Goal: Task Accomplishment & Management: Complete application form

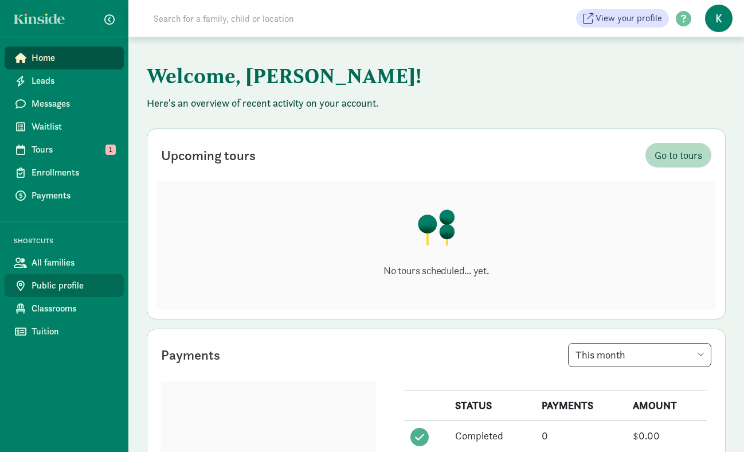
click at [74, 280] on span "Public profile" at bounding box center [73, 286] width 83 height 14
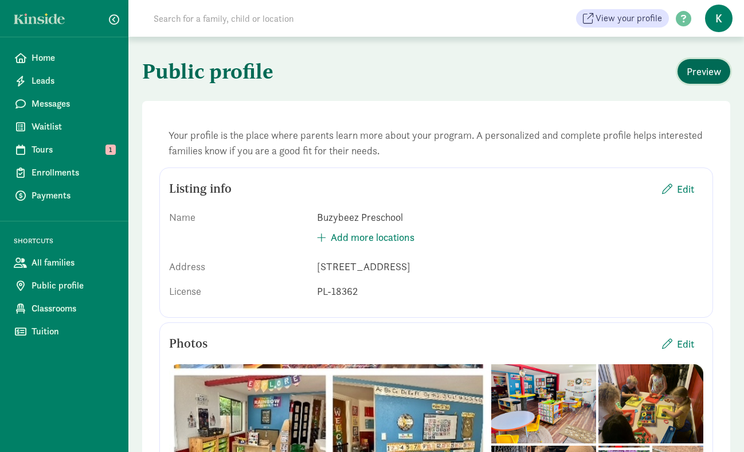
click at [707, 76] on span "Preview" at bounding box center [704, 71] width 34 height 15
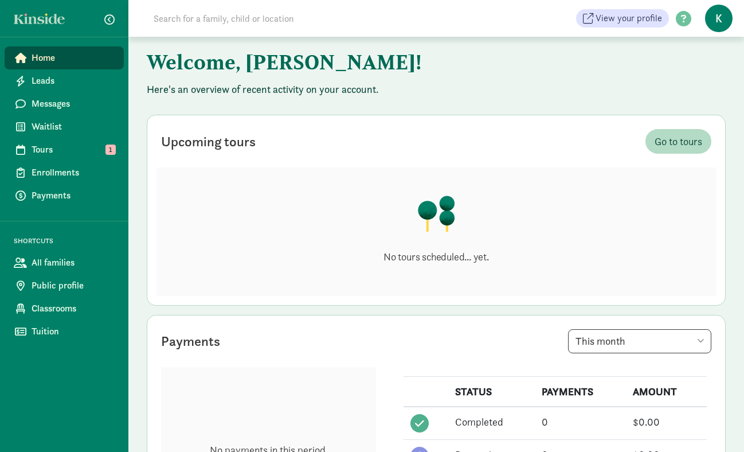
scroll to position [9, 0]
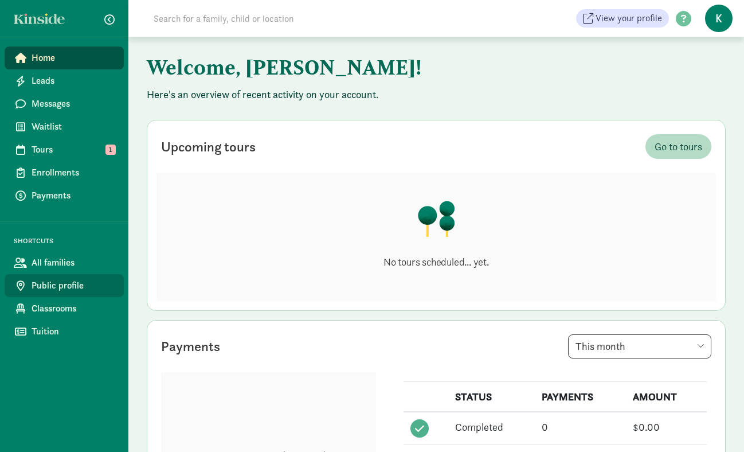
click at [71, 286] on span "Public profile" at bounding box center [73, 286] width 83 height 14
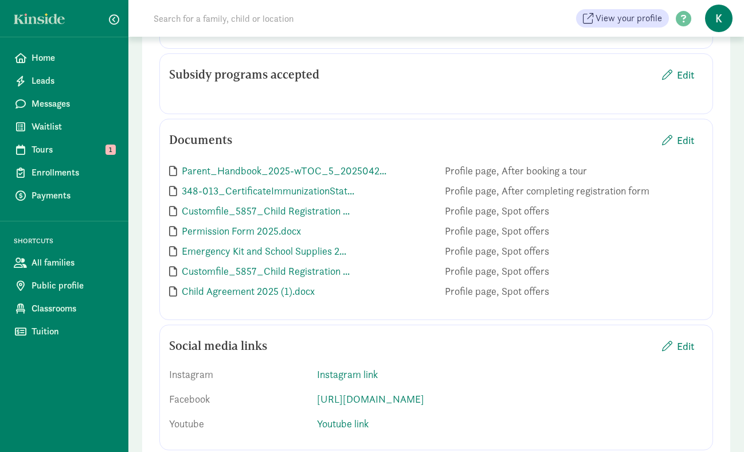
scroll to position [1520, 0]
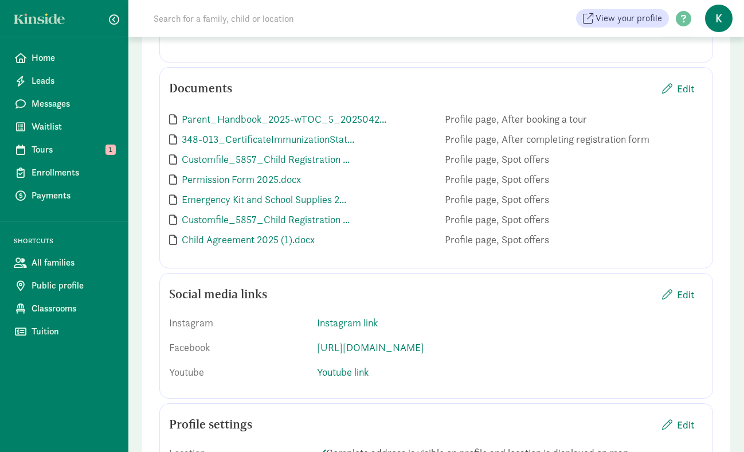
click at [682, 31] on span "Edit" at bounding box center [685, 22] width 17 height 15
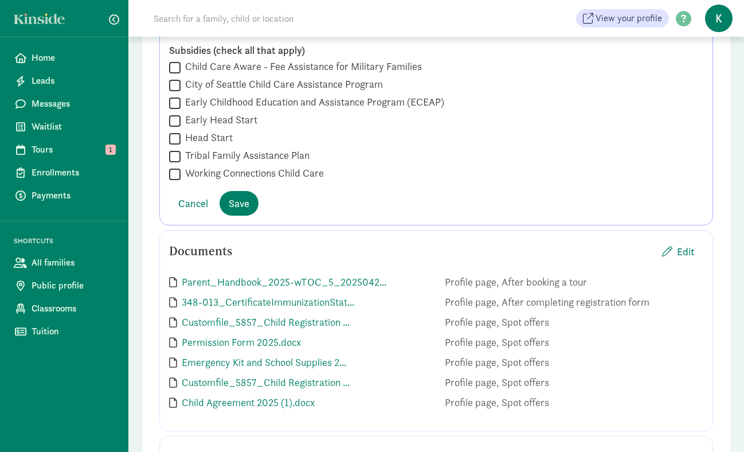
click at [178, 182] on input "Working Connections Child Care" at bounding box center [174, 173] width 11 height 15
checkbox input "true"
click at [253, 216] on button "Save" at bounding box center [239, 203] width 39 height 25
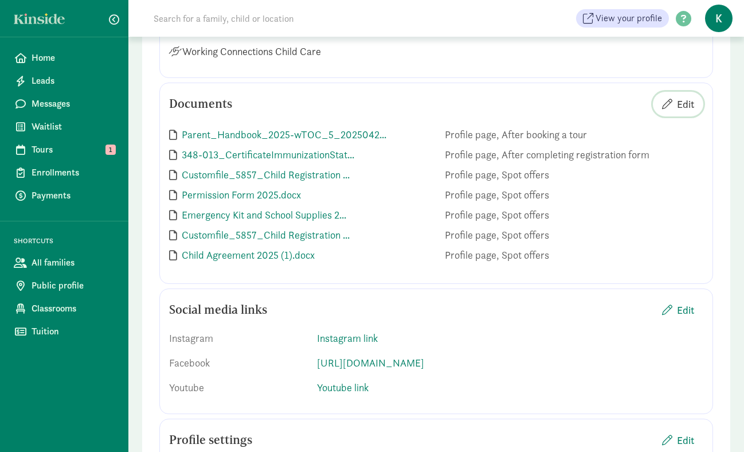
click at [687, 112] on span "Edit" at bounding box center [685, 103] width 17 height 15
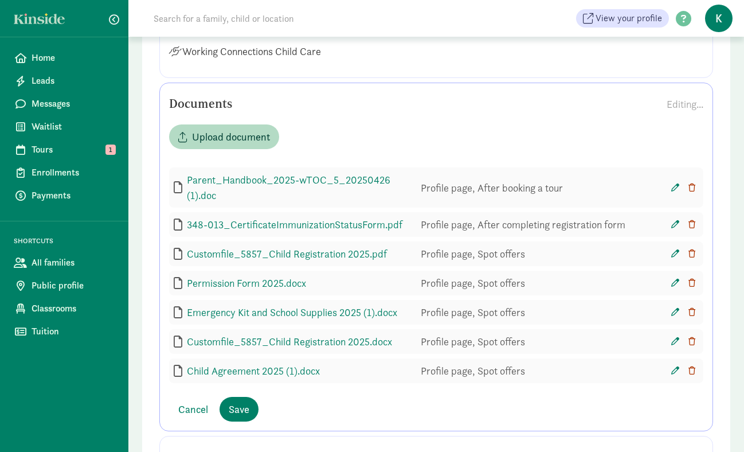
click at [692, 191] on icon "button" at bounding box center [691, 187] width 7 height 8
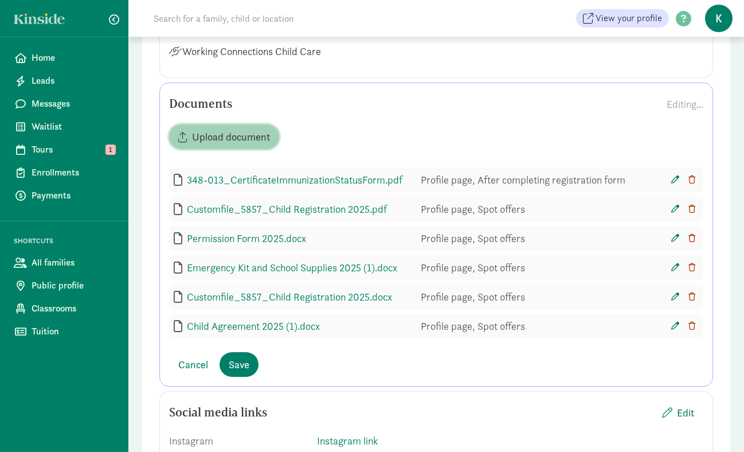
click at [238, 149] on button "Upload document" at bounding box center [224, 136] width 110 height 25
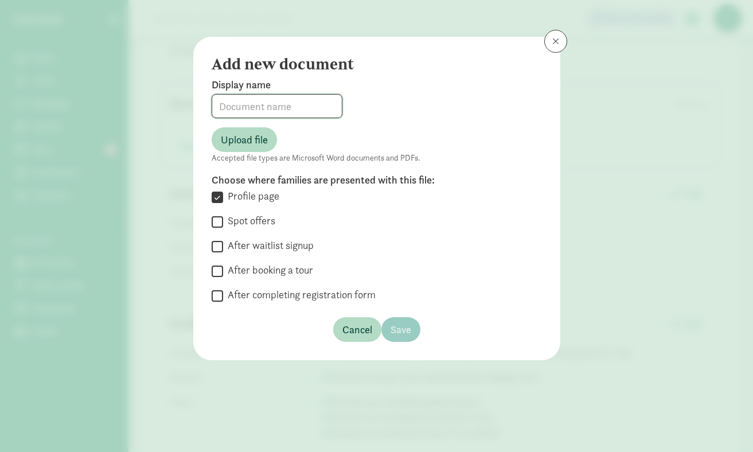
click at [243, 107] on input at bounding box center [277, 106] width 130 height 23
type input "Parent Handbook"
click at [215, 267] on input "After booking a tour" at bounding box center [217, 270] width 11 height 15
checkbox input "true"
click at [242, 143] on span "Upload file" at bounding box center [244, 139] width 47 height 15
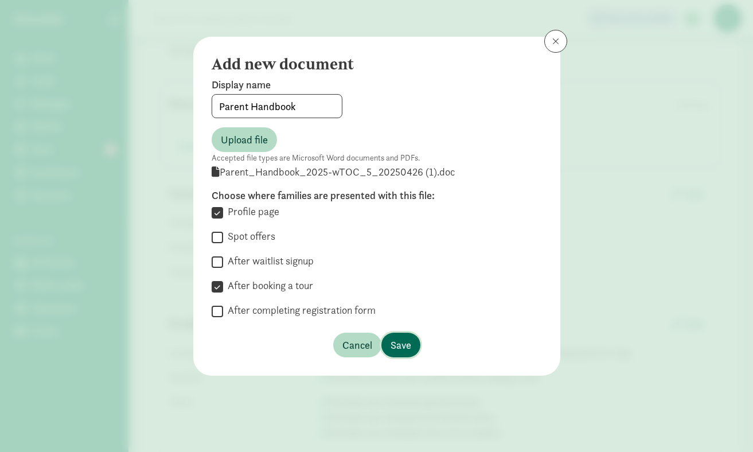
click at [401, 344] on span "Save" at bounding box center [400, 344] width 21 height 15
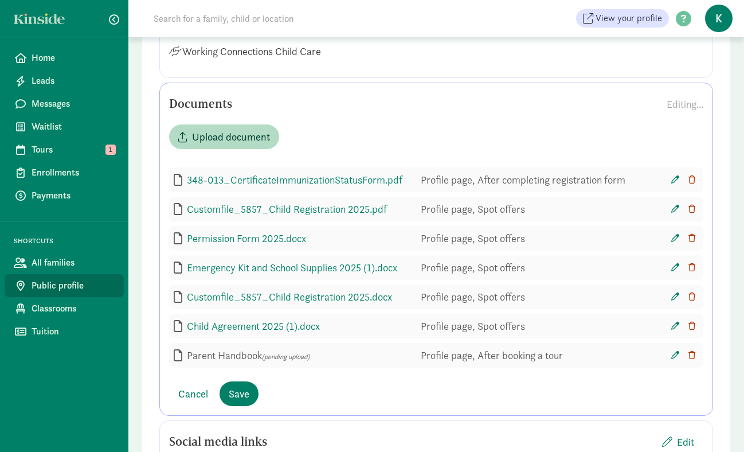
click at [44, 296] on link "Public profile" at bounding box center [64, 285] width 119 height 23
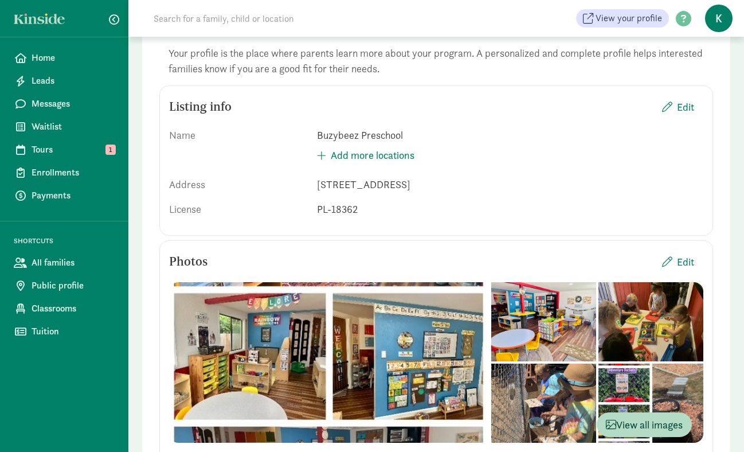
scroll to position [84, 0]
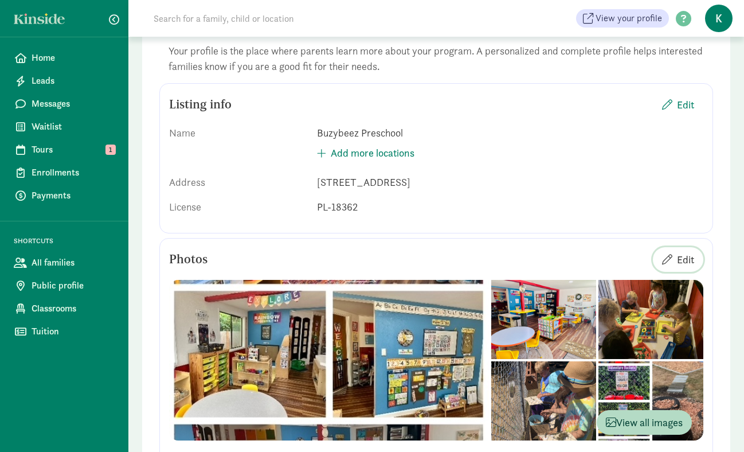
click at [692, 264] on span "Edit" at bounding box center [685, 259] width 17 height 15
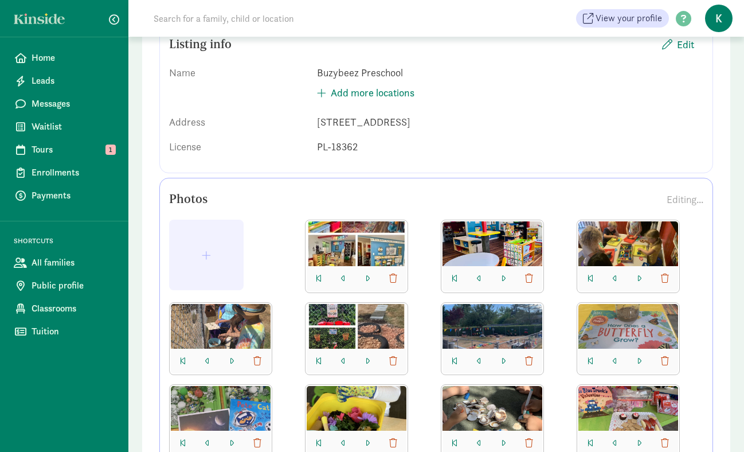
scroll to position [175, 0]
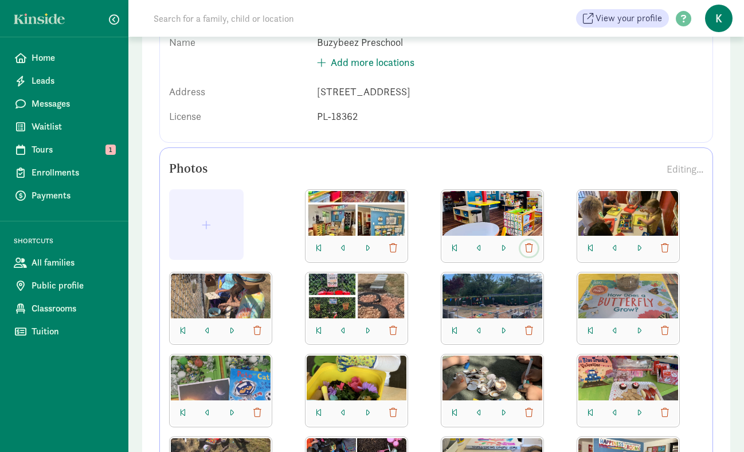
click at [530, 248] on span "button" at bounding box center [529, 248] width 8 height 9
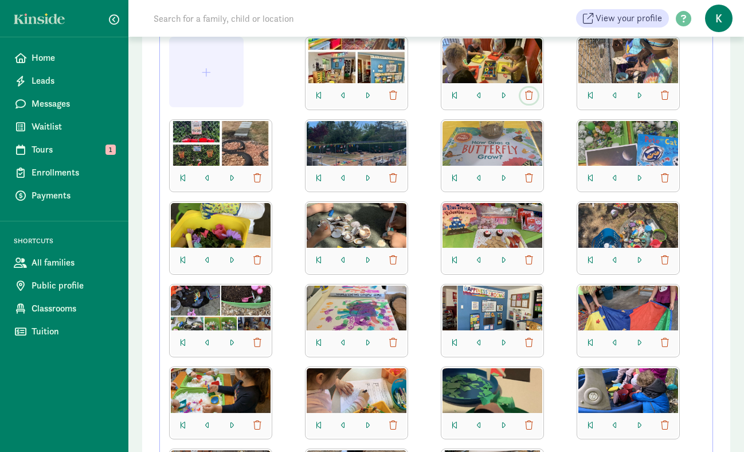
scroll to position [336, 0]
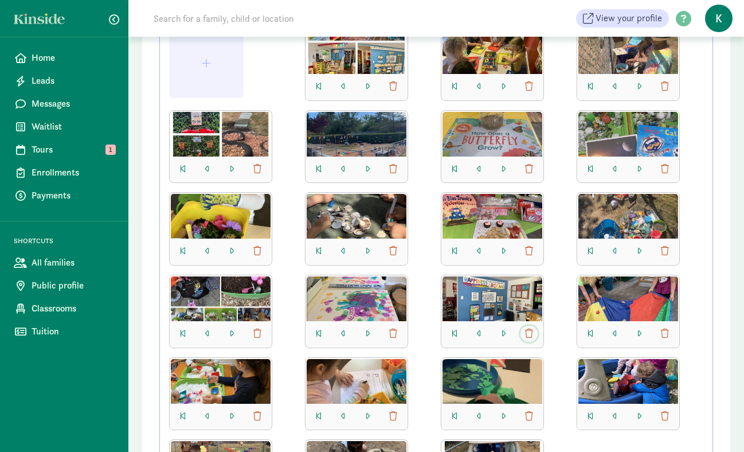
click at [527, 332] on span "button" at bounding box center [529, 333] width 8 height 9
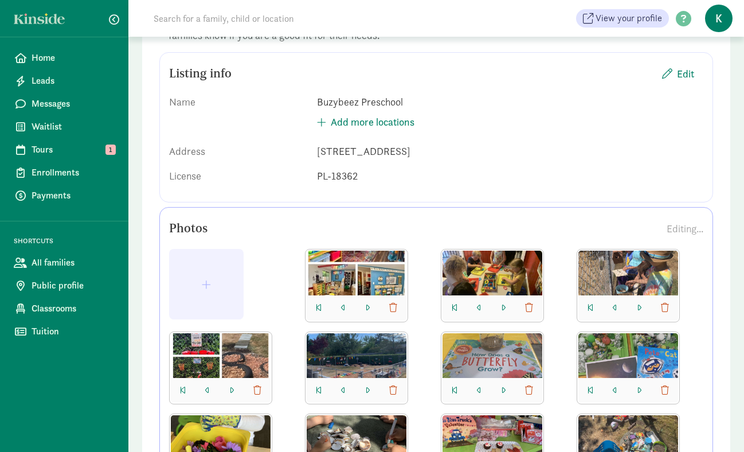
scroll to position [114, 0]
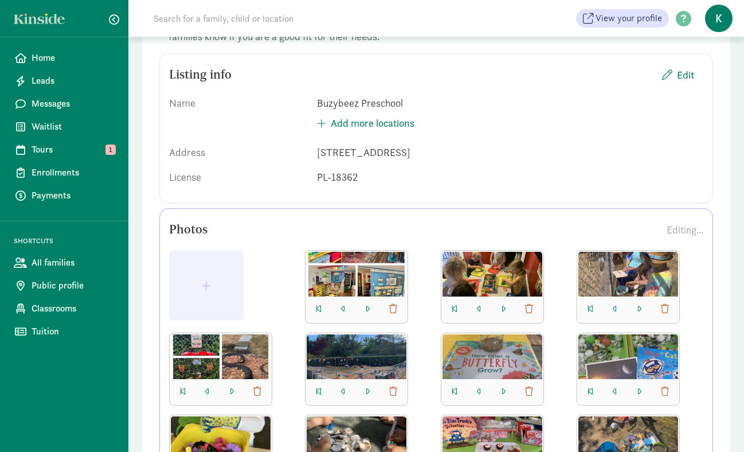
click at [389, 273] on div at bounding box center [357, 274] width 100 height 45
click at [393, 310] on span "button" at bounding box center [393, 308] width 8 height 9
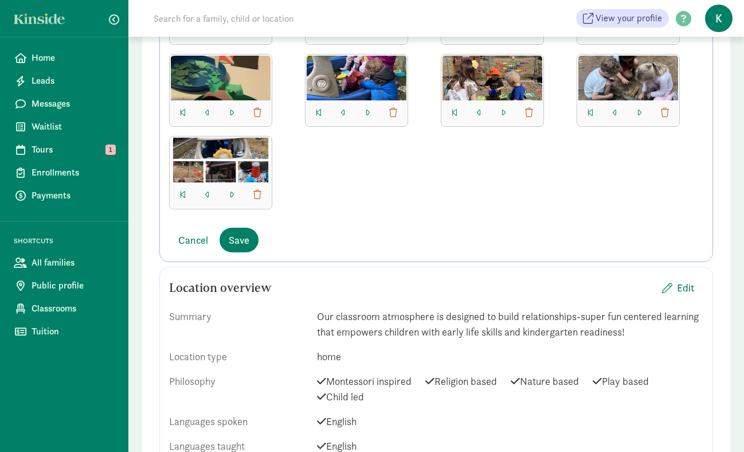
scroll to position [640, 0]
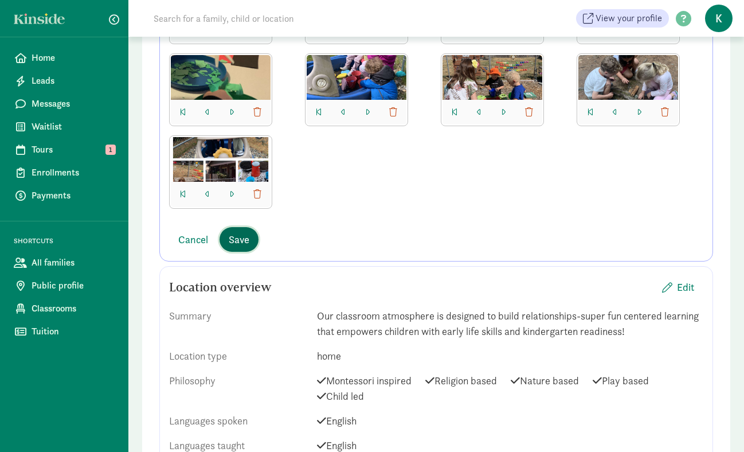
click at [245, 245] on span "Save" at bounding box center [239, 239] width 21 height 15
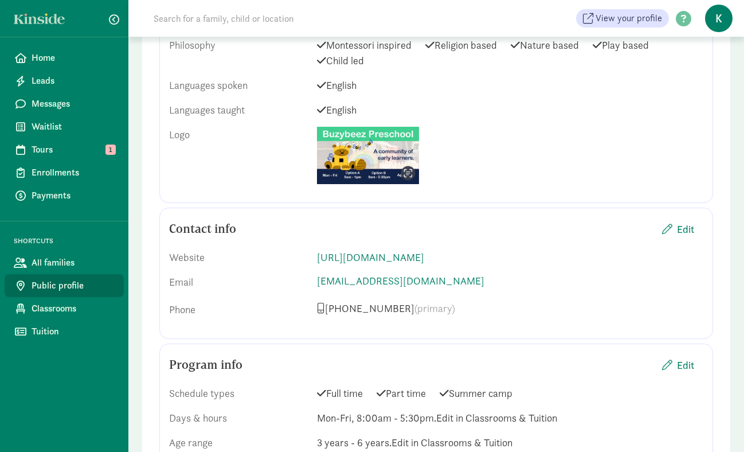
click at [58, 276] on link "Public profile" at bounding box center [64, 285] width 119 height 23
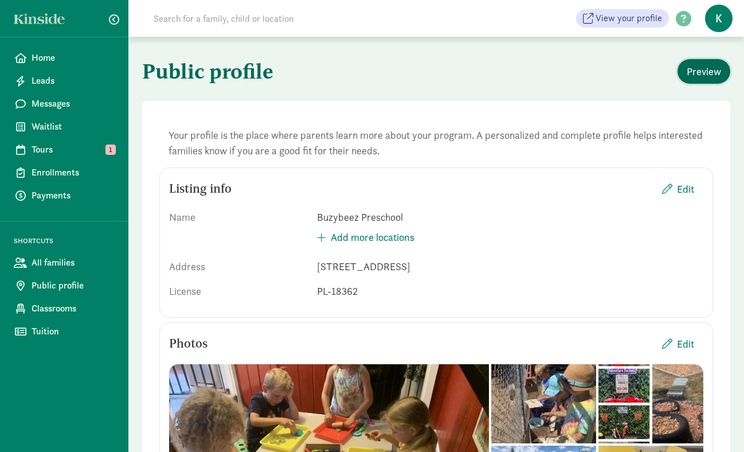
click at [712, 74] on span "Preview" at bounding box center [704, 71] width 34 height 15
